Goal: Task Accomplishment & Management: Complete application form

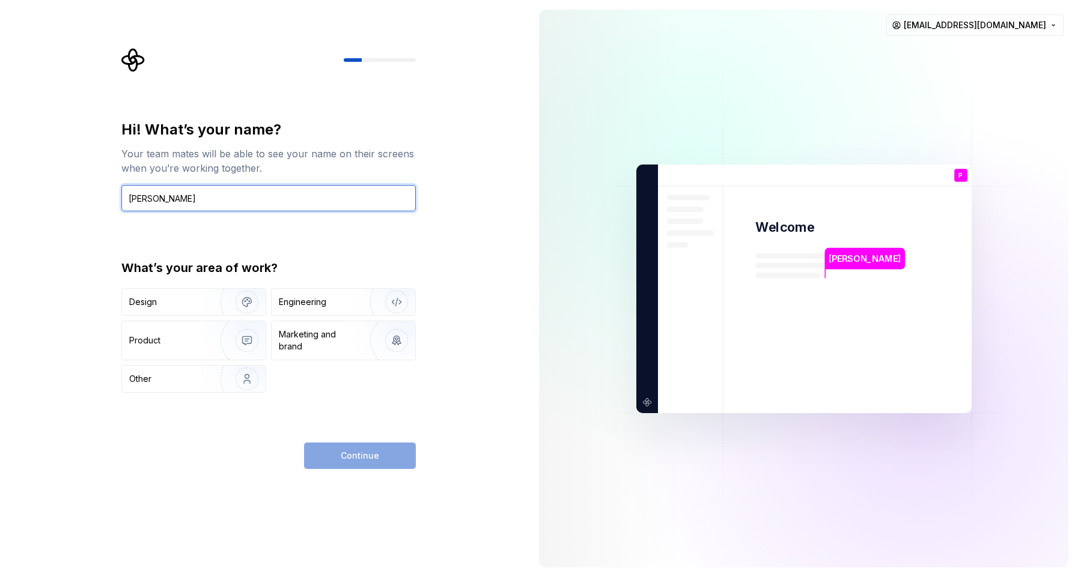
type input "Pirthi"
drag, startPoint x: 62, startPoint y: 351, endPoint x: 73, endPoint y: 348, distance: 10.6
click at [63, 351] on div "Hi! What’s your name? Your team mates will be able to see your name on their sc…" at bounding box center [264, 288] width 529 height 577
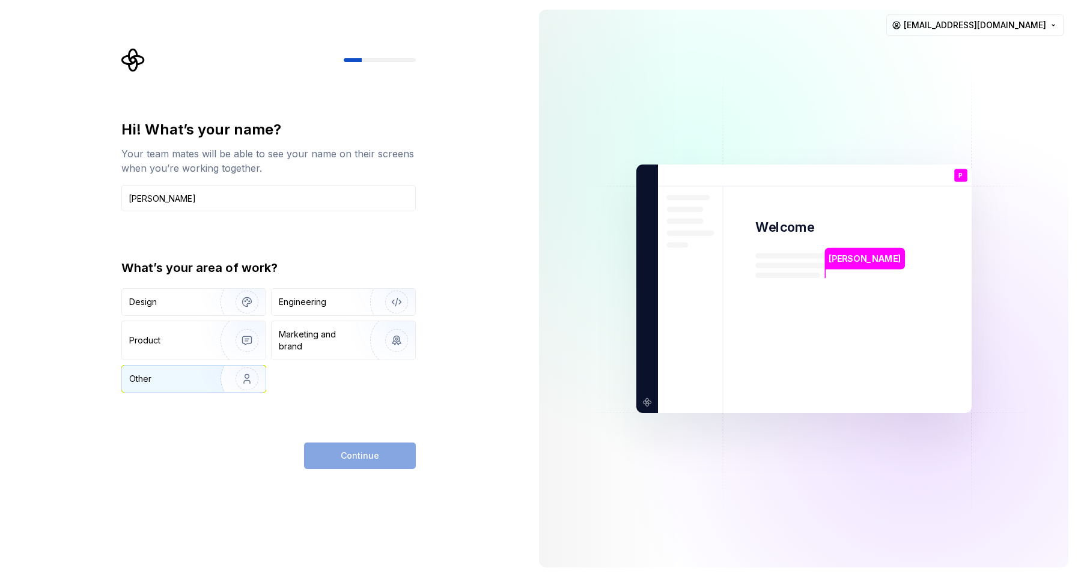
drag, startPoint x: 152, startPoint y: 383, endPoint x: 228, endPoint y: 377, distance: 76.5
click at [153, 383] on div "Other" at bounding box center [164, 379] width 70 height 12
click at [347, 446] on button "Continue" at bounding box center [360, 456] width 112 height 26
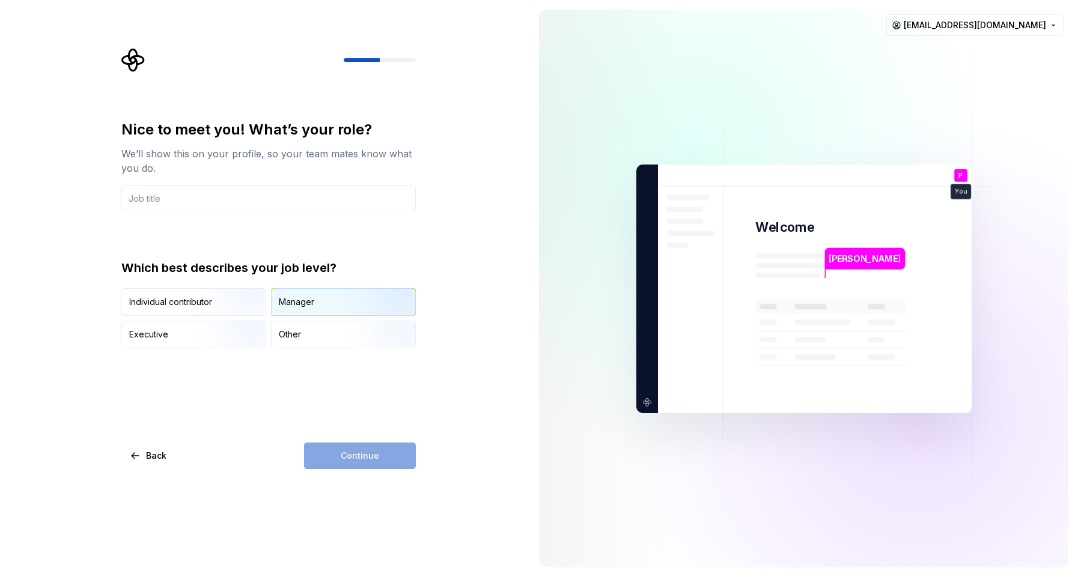
drag, startPoint x: 303, startPoint y: 307, endPoint x: 312, endPoint y: 314, distance: 10.7
click at [304, 307] on div "Manager" at bounding box center [296, 302] width 35 height 12
click at [375, 461] on div "Continue" at bounding box center [360, 456] width 112 height 26
click at [204, 201] on input "text" at bounding box center [268, 198] width 294 height 26
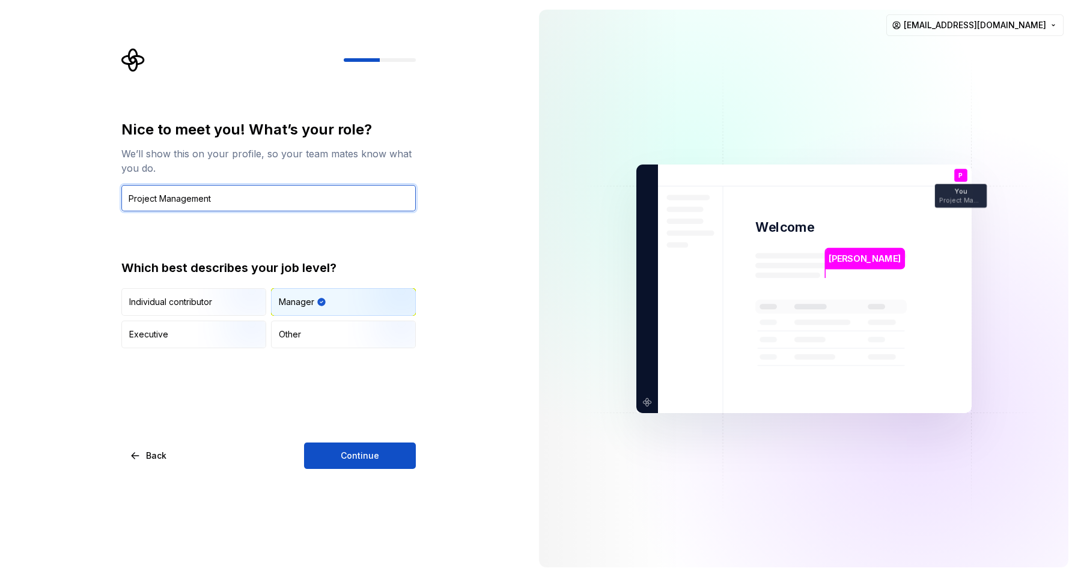
type input "Project Management"
click at [199, 214] on div "Nice to meet you! What’s your role? We’ll show this on your profile, so your te…" at bounding box center [268, 234] width 294 height 228
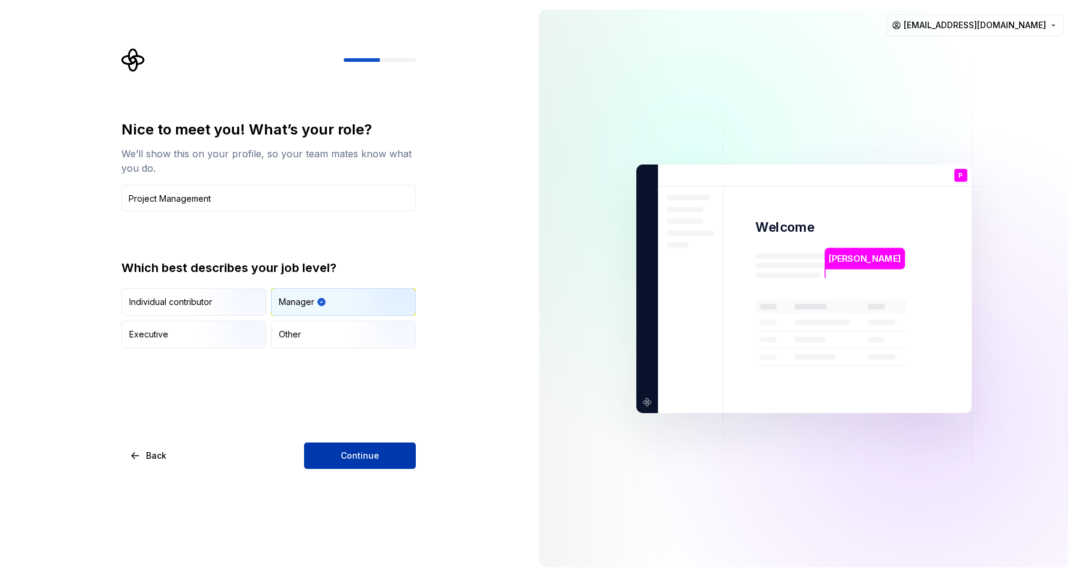
click at [327, 446] on button "Continue" at bounding box center [360, 456] width 112 height 26
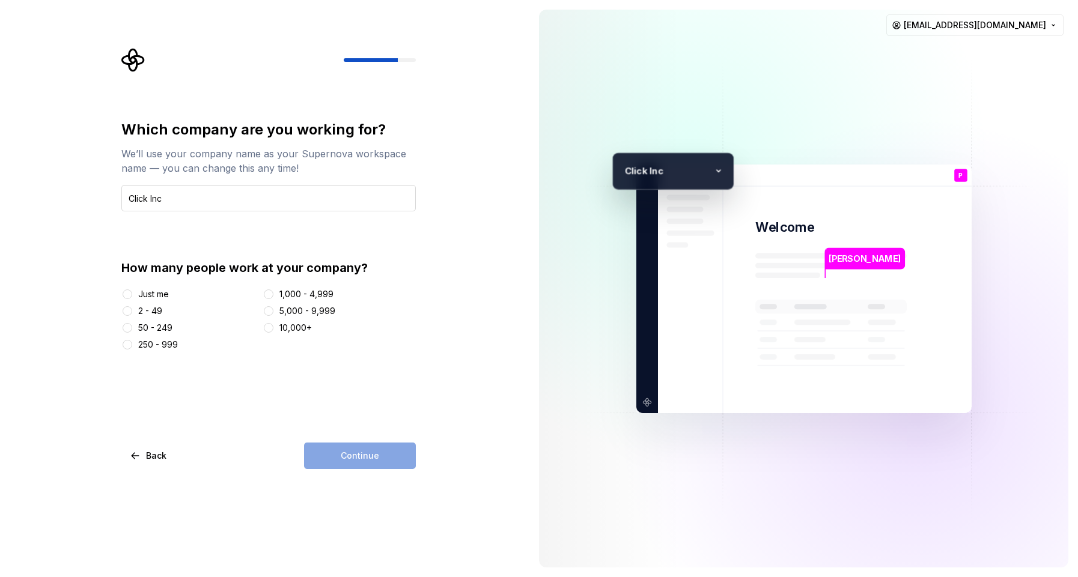
click at [131, 198] on input "Click Inc" at bounding box center [268, 198] width 294 height 26
type input "Klick Inc"
click at [153, 217] on div "Which company are you working for? We’ll use your company name as your Supernov…" at bounding box center [268, 235] width 294 height 231
click at [126, 311] on button "2 - 49" at bounding box center [128, 311] width 10 height 10
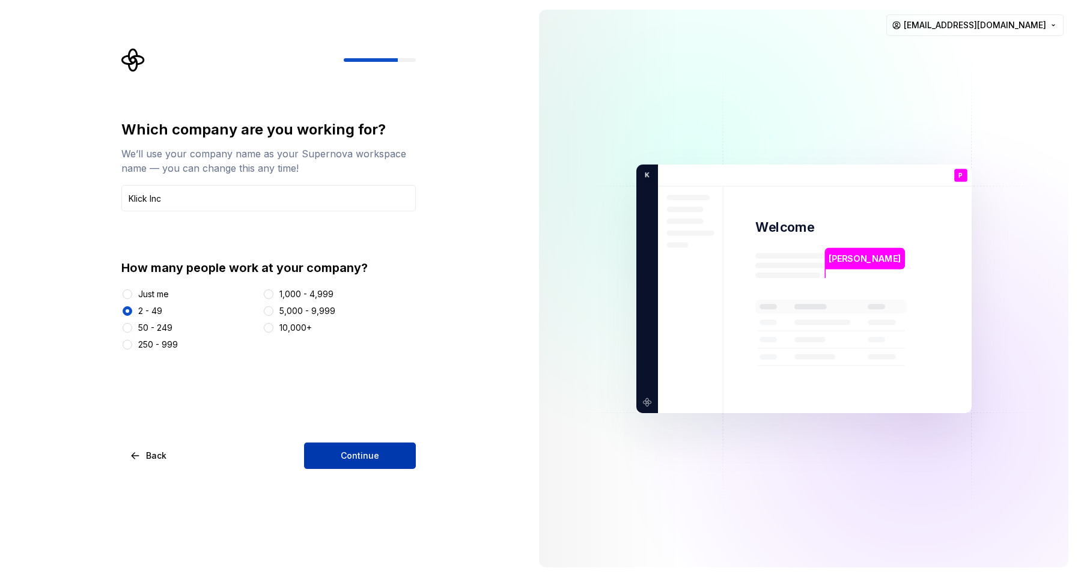
click at [326, 446] on button "Continue" at bounding box center [360, 456] width 112 height 26
